Goal: Find contact information: Find contact information

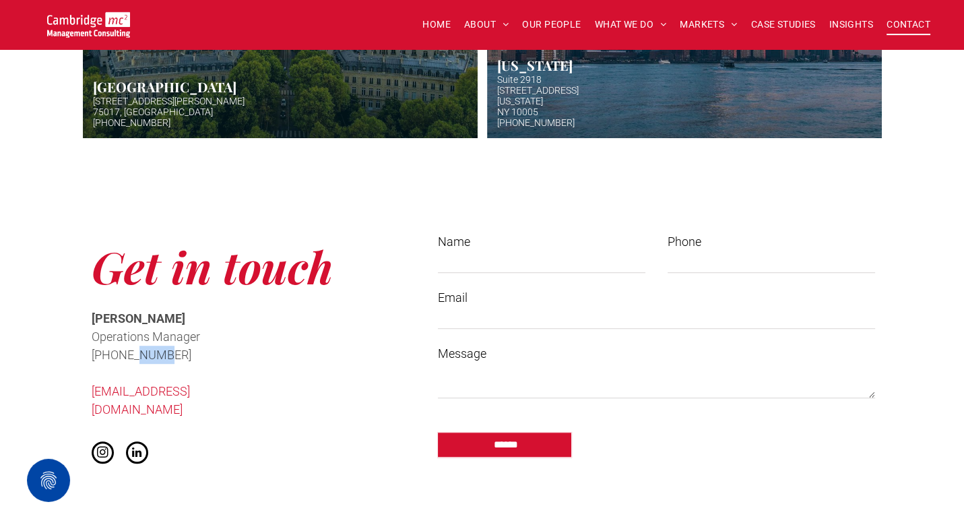
scroll to position [926, 0]
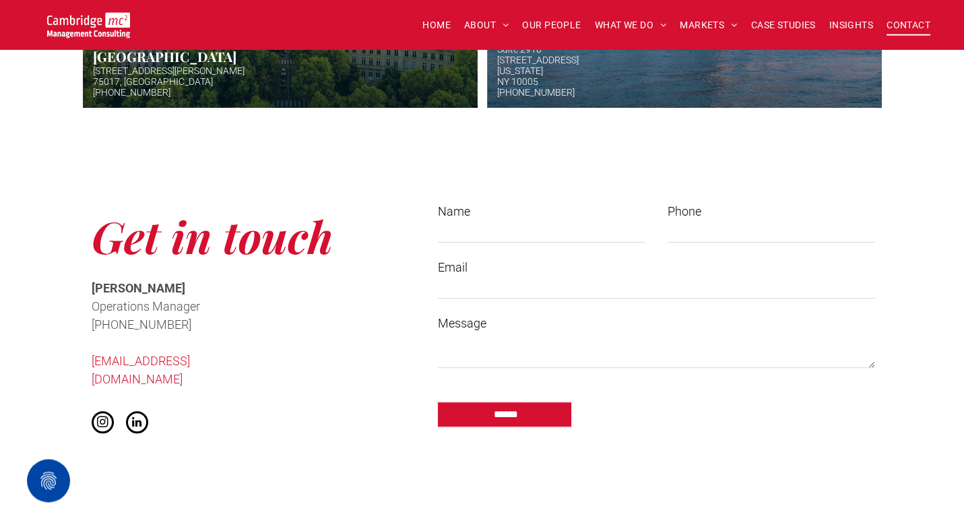
click at [152, 232] on span "Get in touch" at bounding box center [212, 236] width 241 height 58
click at [191, 236] on span "Get in touch" at bounding box center [212, 236] width 241 height 58
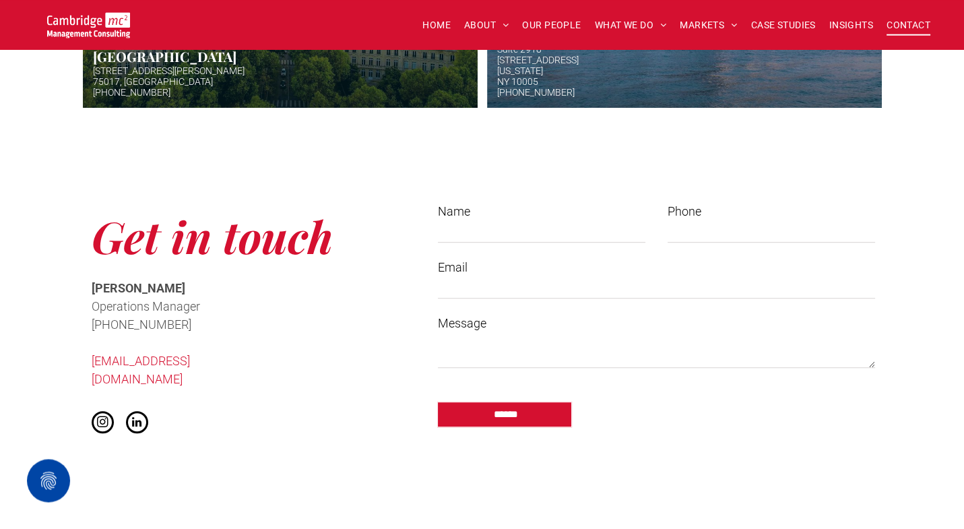
click at [265, 229] on span "Get in touch" at bounding box center [212, 236] width 241 height 58
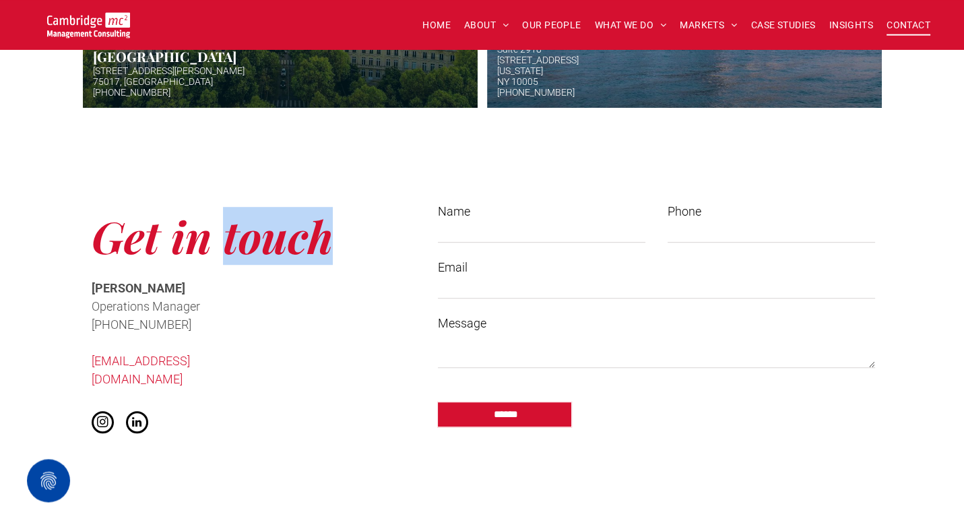
click at [265, 229] on span "Get in touch" at bounding box center [212, 236] width 241 height 58
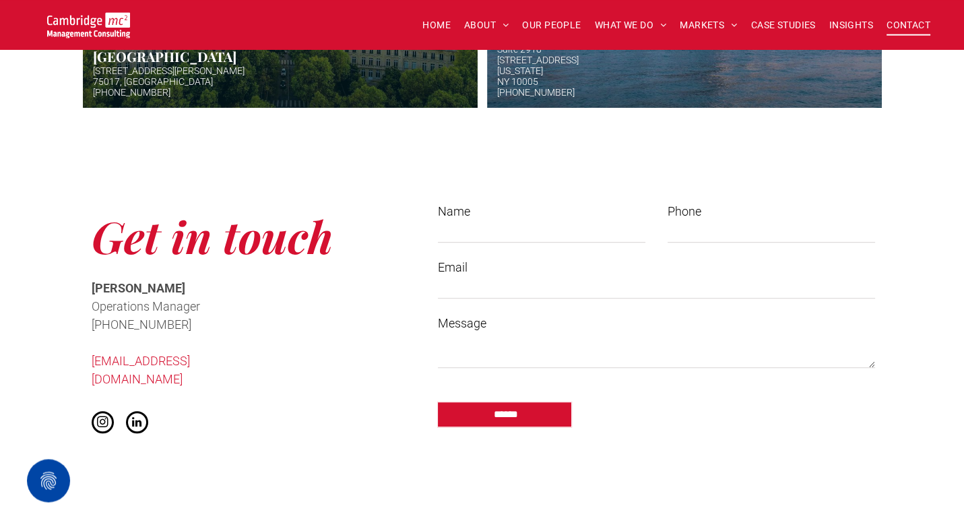
click at [265, 229] on span "Get in touch" at bounding box center [212, 236] width 241 height 58
